Goal: Browse casually

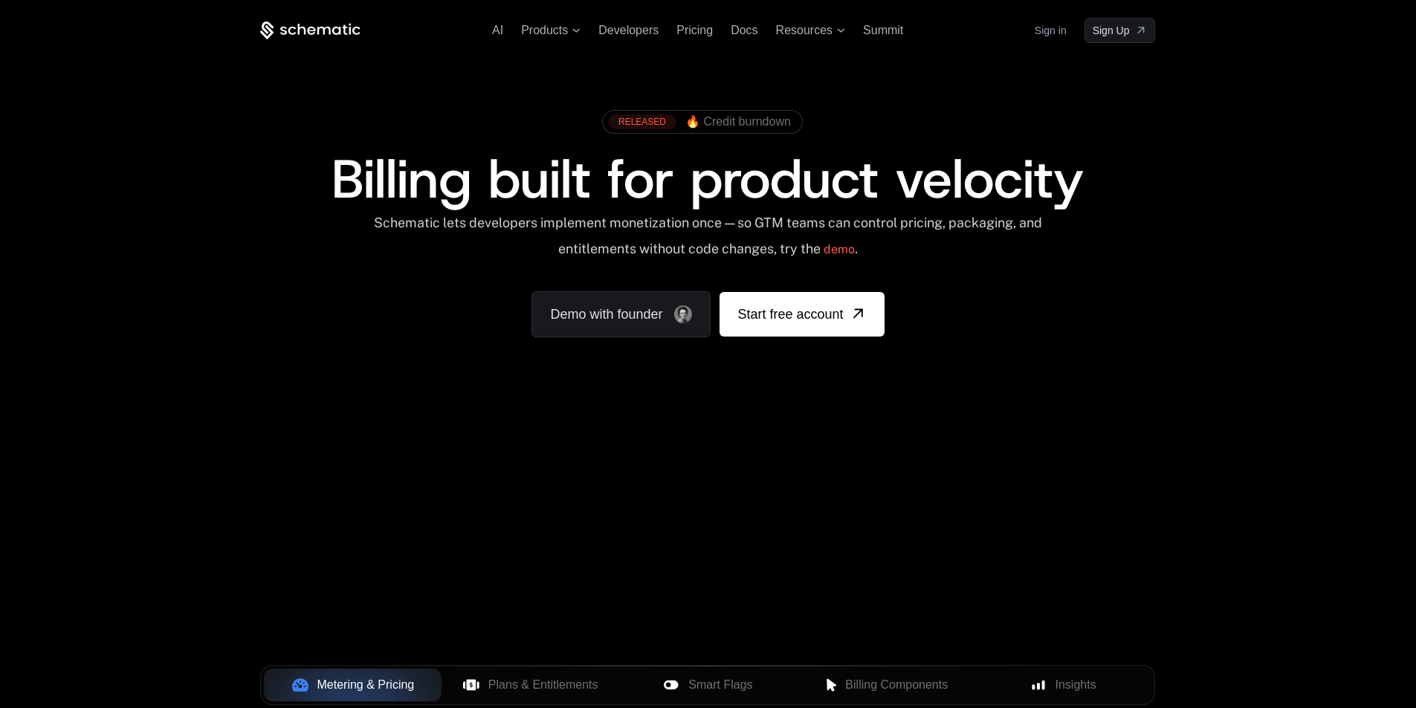
click at [550, 600] on div "Your browser does not support the video tag." at bounding box center [707, 439] width 966 height 626
drag, startPoint x: 468, startPoint y: 589, endPoint x: 446, endPoint y: 479, distance: 113.0
click at [435, 584] on div "Your browser does not support the video tag." at bounding box center [707, 439] width 966 height 626
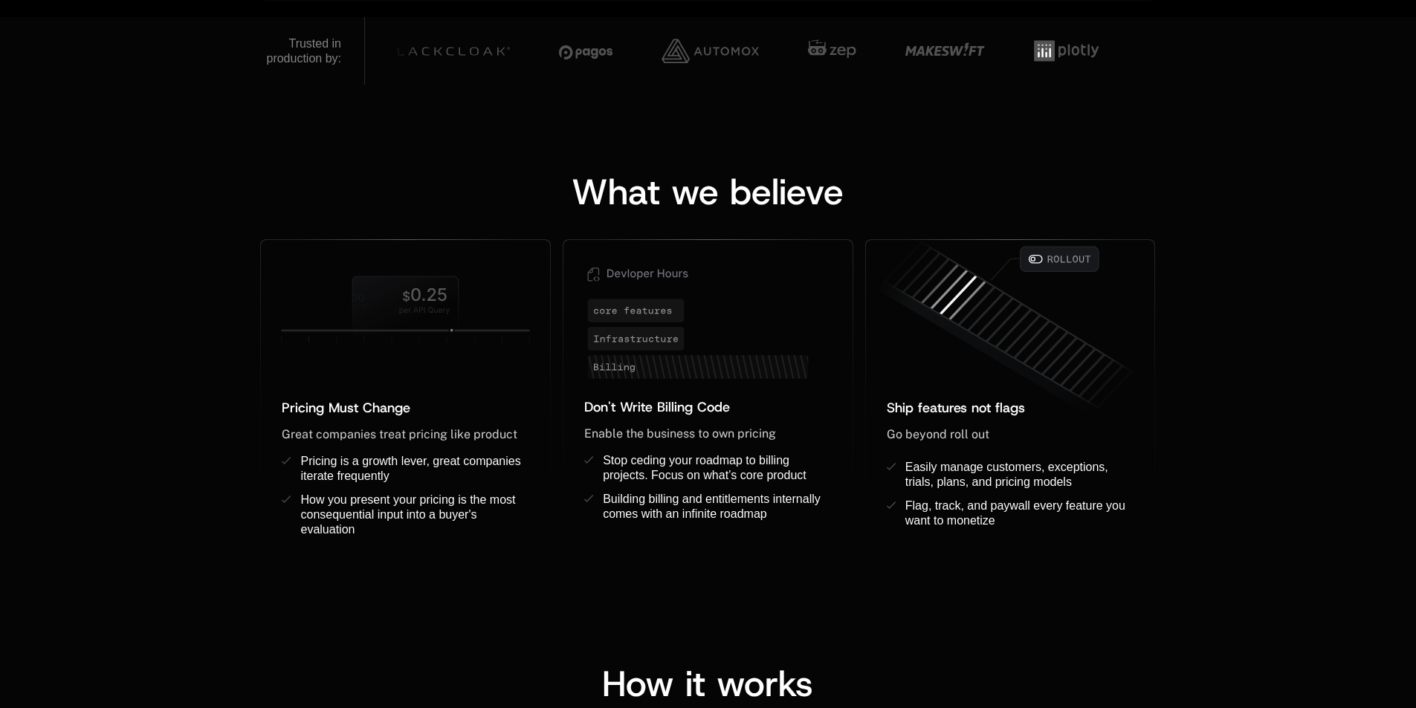
scroll to position [1709, 0]
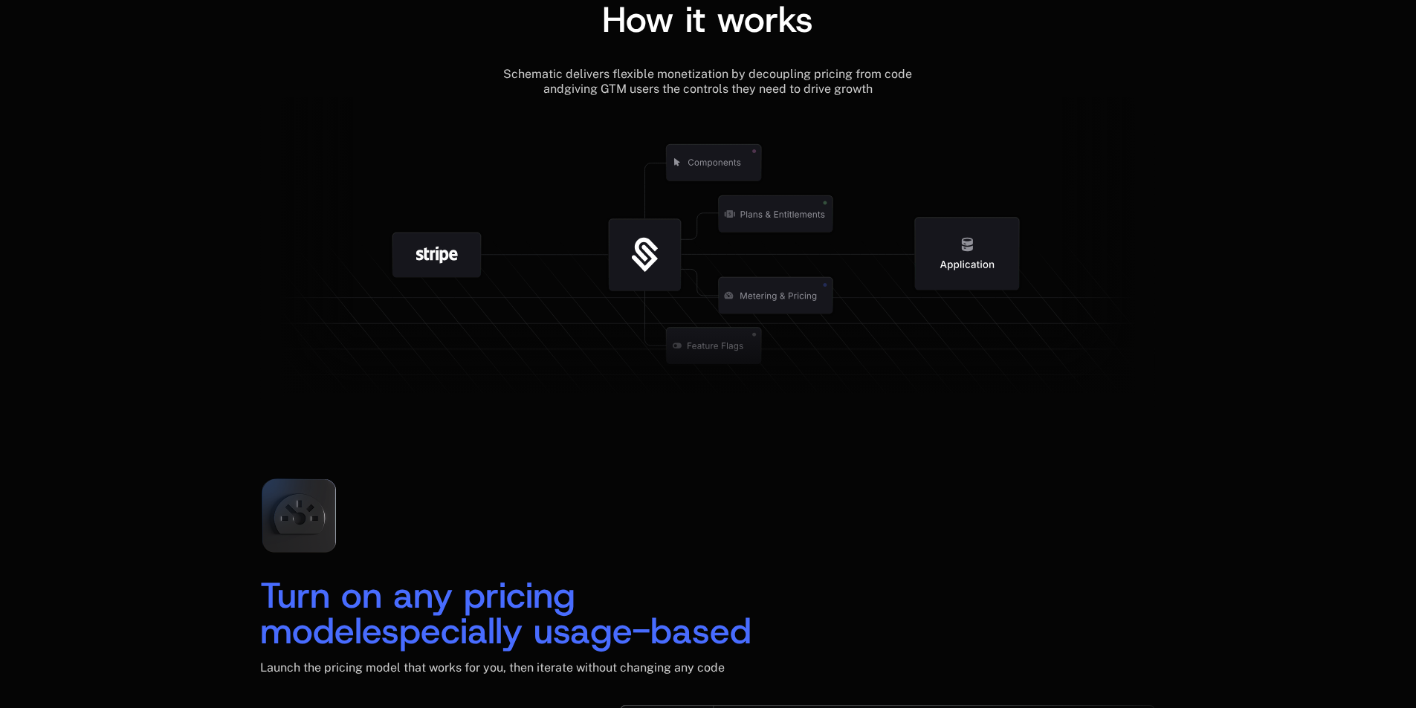
drag, startPoint x: 660, startPoint y: 299, endPoint x: 635, endPoint y: 284, distance: 29.3
click at [638, 297] on icon at bounding box center [645, 255] width 155 height 155
drag, startPoint x: 646, startPoint y: 233, endPoint x: 626, endPoint y: 295, distance: 64.9
click at [626, 295] on g at bounding box center [645, 255] width 155 height 155
drag, startPoint x: 644, startPoint y: 244, endPoint x: 621, endPoint y: 245, distance: 23.1
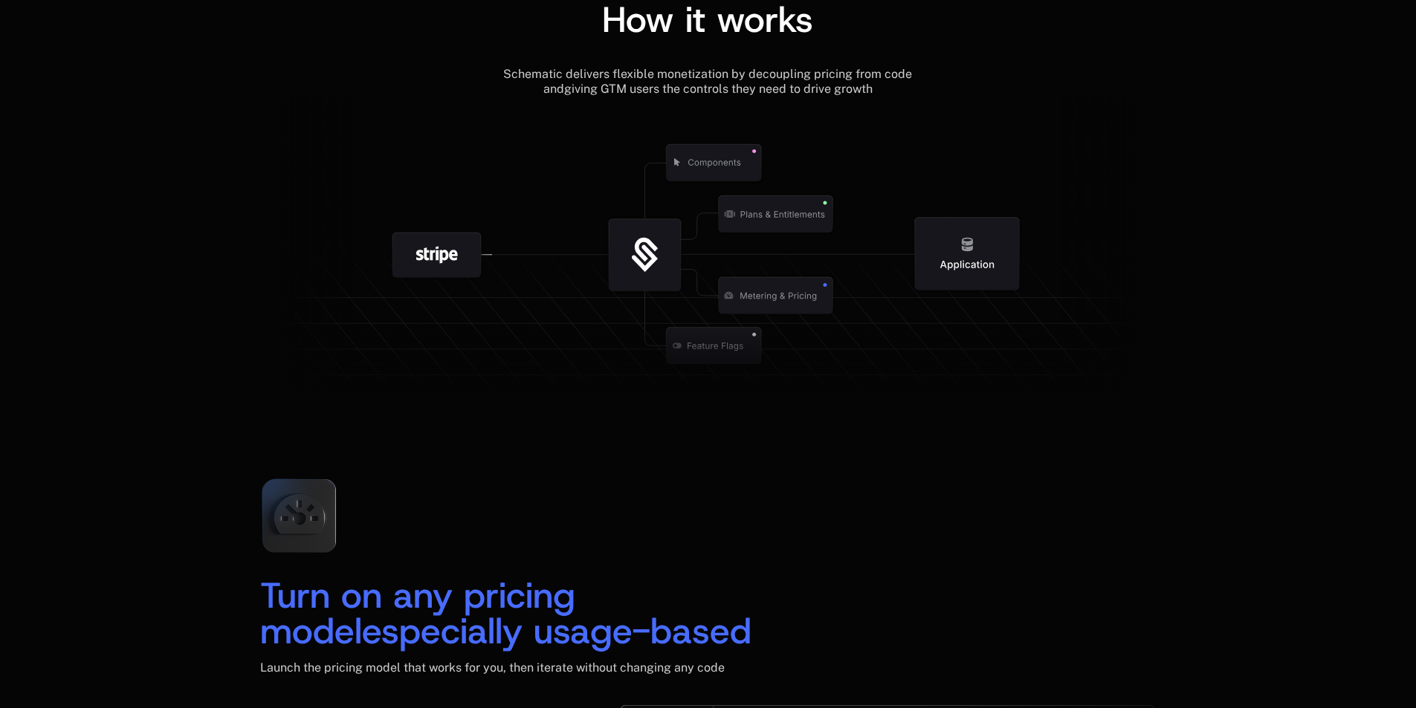
click at [621, 245] on icon at bounding box center [645, 255] width 72 height 72
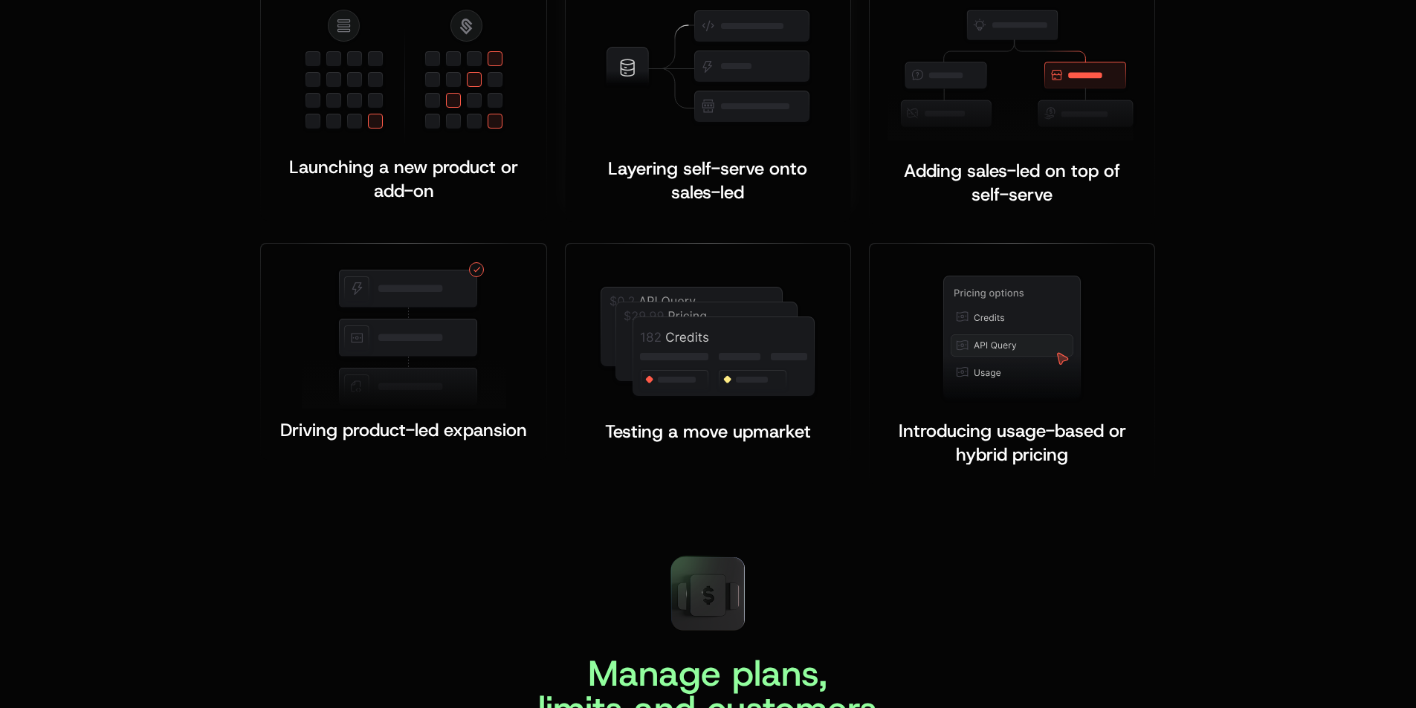
scroll to position [2899, 0]
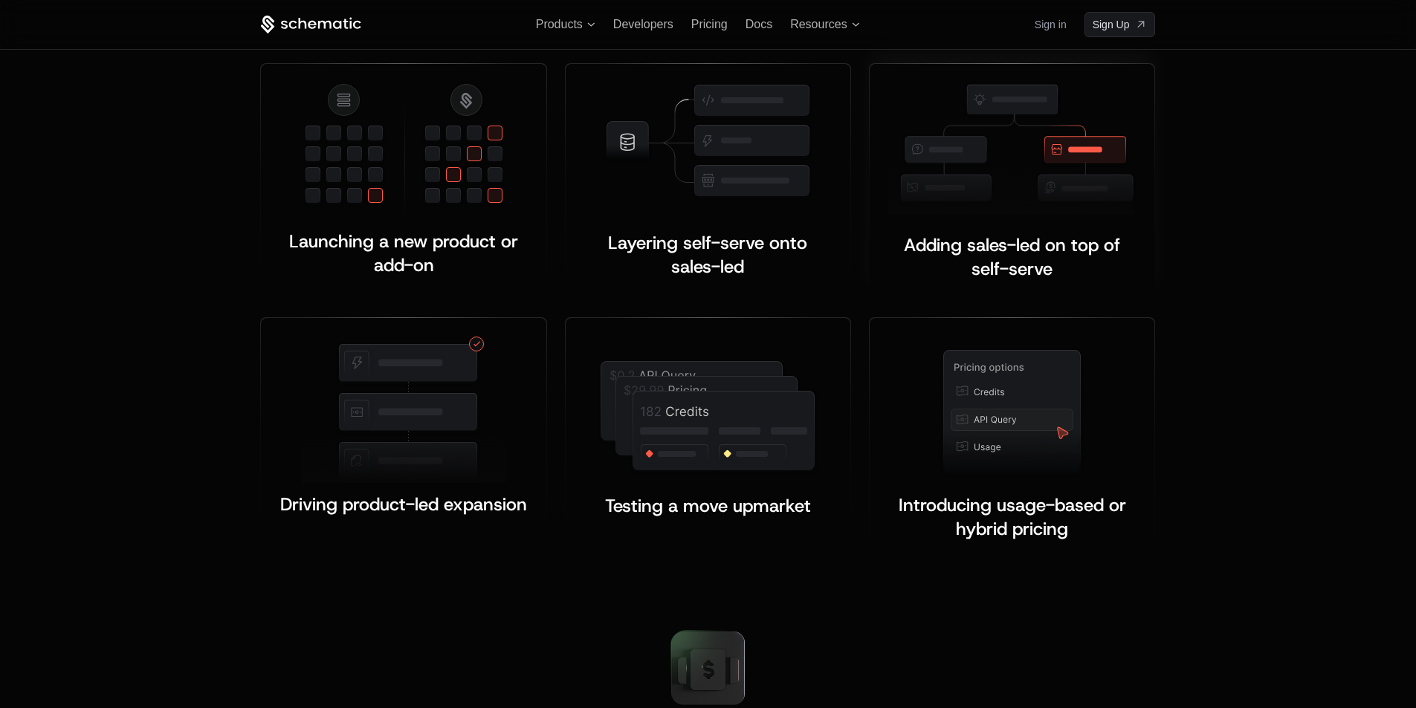
drag, startPoint x: 980, startPoint y: 224, endPoint x: 980, endPoint y: 239, distance: 15.6
click at [981, 239] on div "Adding sales-led on top of self-serve ﻿ ﻿" at bounding box center [1011, 248] width 249 height 66
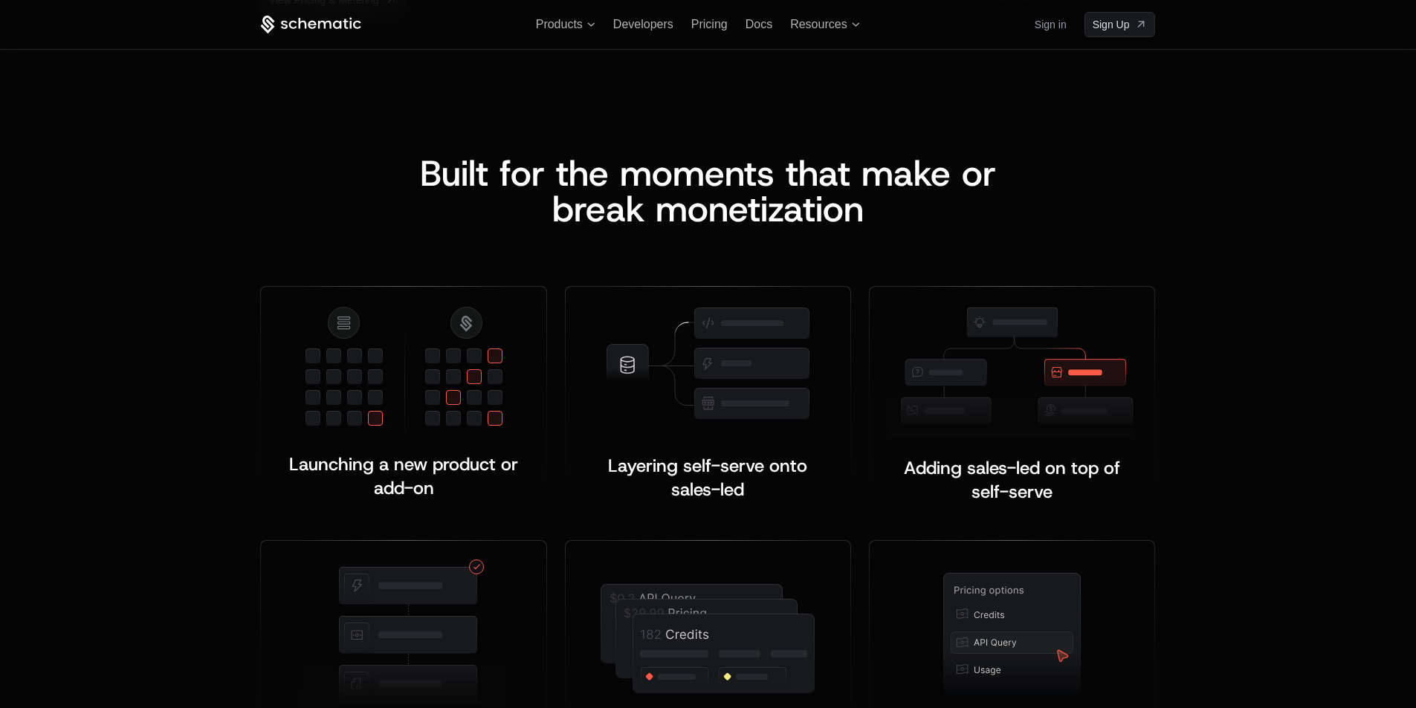
click at [1264, 459] on div "Built for the moments that make or b reak monetization Launching a new product …" at bounding box center [708, 468] width 1416 height 745
click at [1023, 483] on span "Adding sales-led on top of self-serve" at bounding box center [1014, 480] width 221 height 48
click at [995, 488] on span "Adding sales-led on top of self-serve" at bounding box center [1014, 480] width 221 height 48
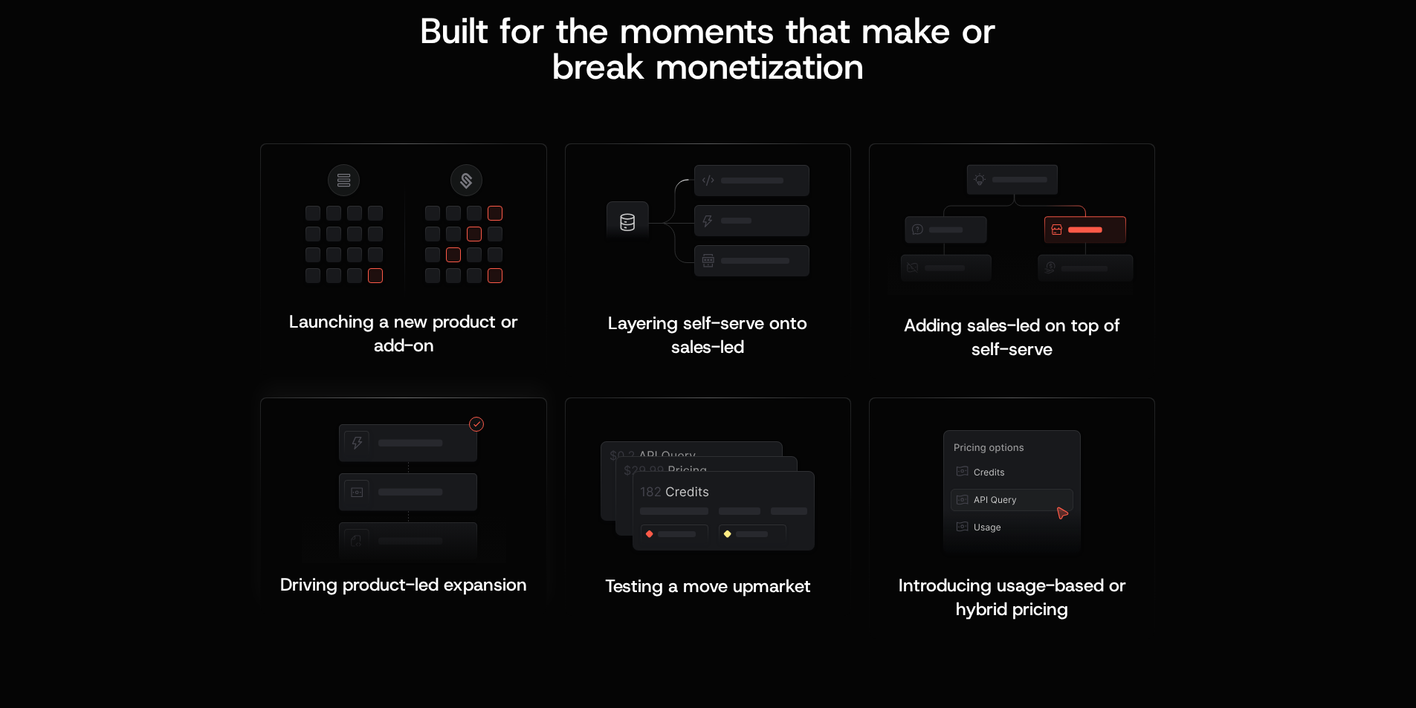
scroll to position [2824, 0]
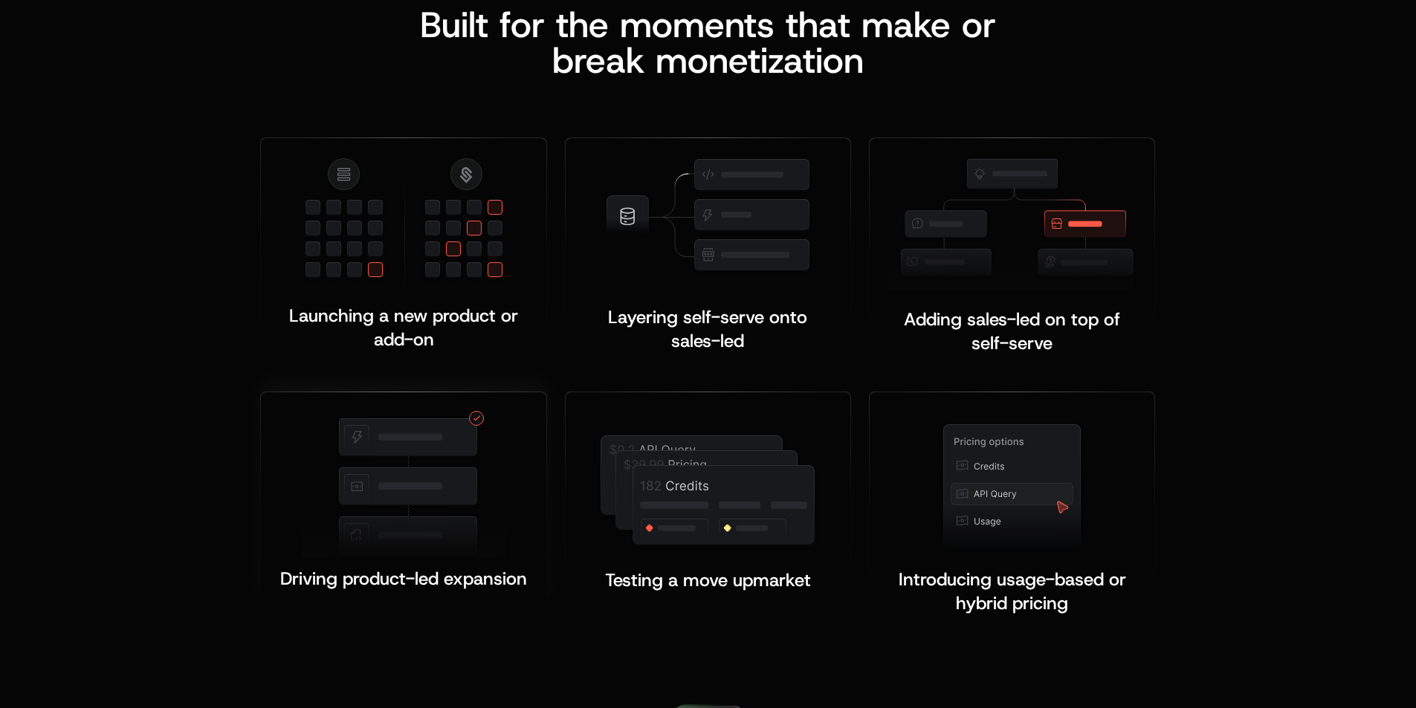
click at [473, 482] on img at bounding box center [404, 484] width 204 height 149
click at [1044, 187] on img at bounding box center [1011, 222] width 249 height 132
drag, startPoint x: 478, startPoint y: 239, endPoint x: 725, endPoint y: 234, distance: 247.6
drag, startPoint x: 725, startPoint y: 234, endPoint x: 1074, endPoint y: 198, distance: 350.4
drag, startPoint x: 1074, startPoint y: 198, endPoint x: 992, endPoint y: 494, distance: 306.4
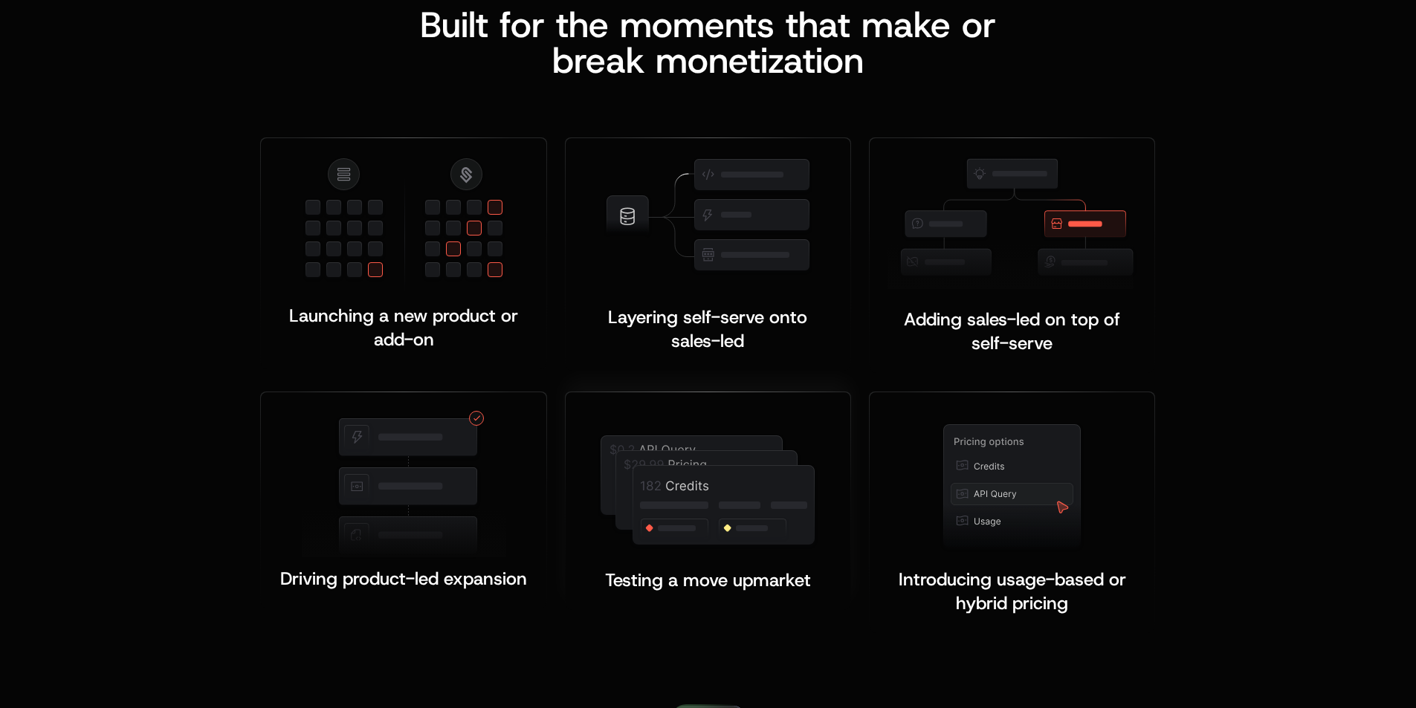
drag, startPoint x: 992, startPoint y: 494, endPoint x: 786, endPoint y: 479, distance: 206.4
drag, startPoint x: 786, startPoint y: 479, endPoint x: 530, endPoint y: 462, distance: 256.3
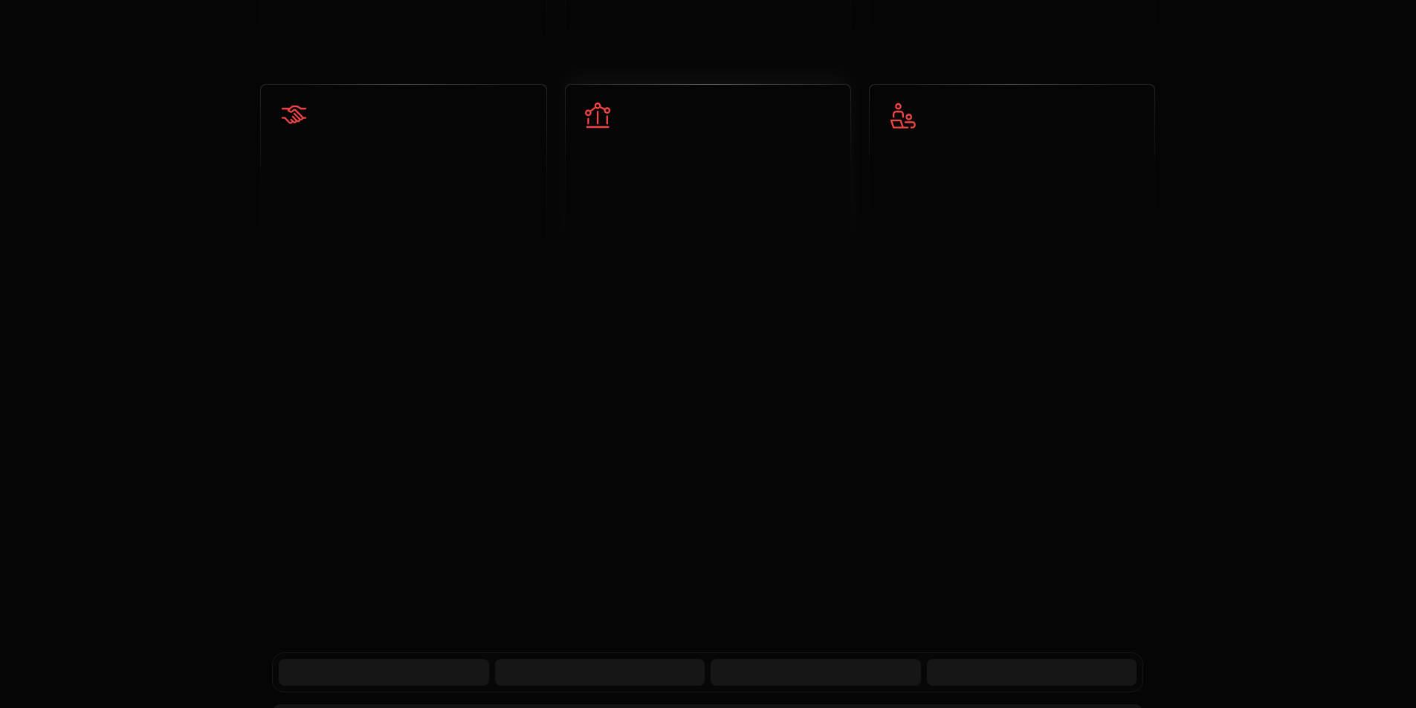
scroll to position [3807, 0]
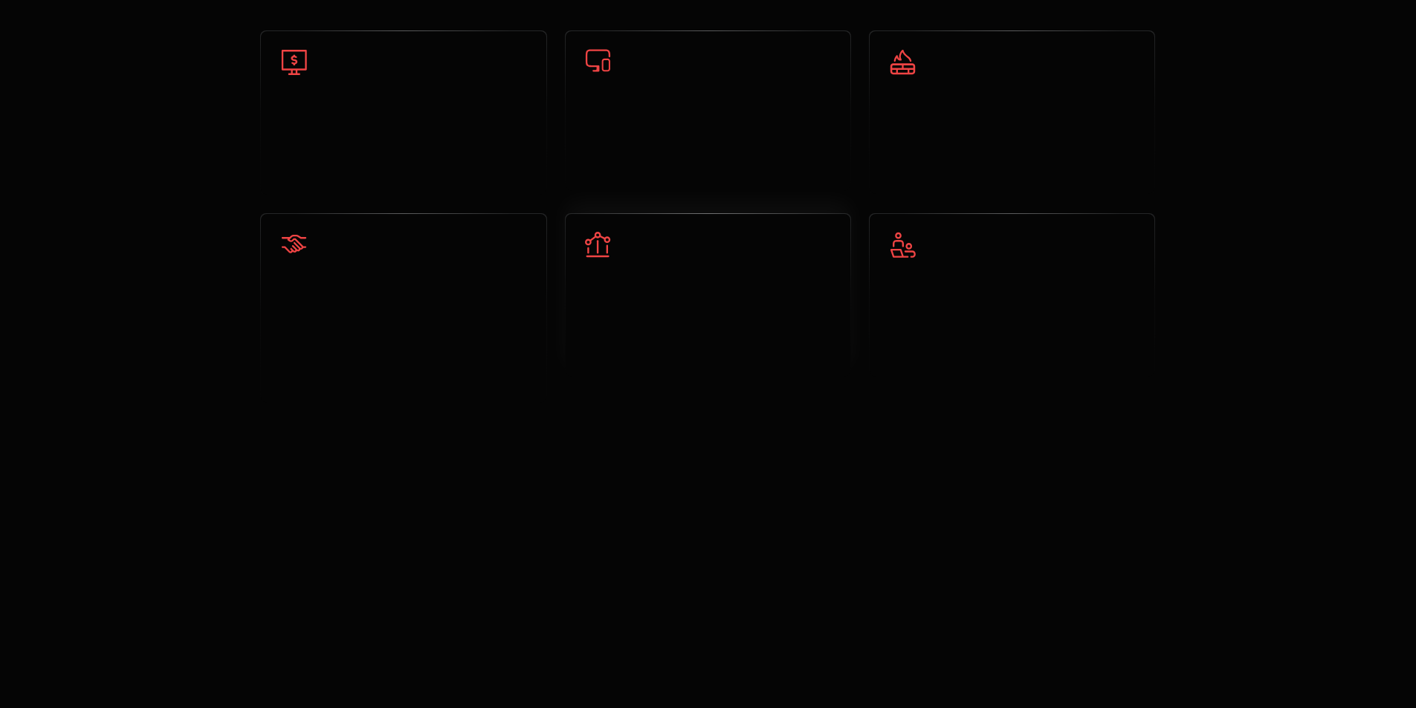
drag, startPoint x: 587, startPoint y: 245, endPoint x: 589, endPoint y: 274, distance: 29.1
click at [589, 274] on div "Track usage and payments to act before churn hits ﻿ ﻿ Get ahead of churn with p…" at bounding box center [707, 295] width 249 height 127
